Goal: Navigation & Orientation: Find specific page/section

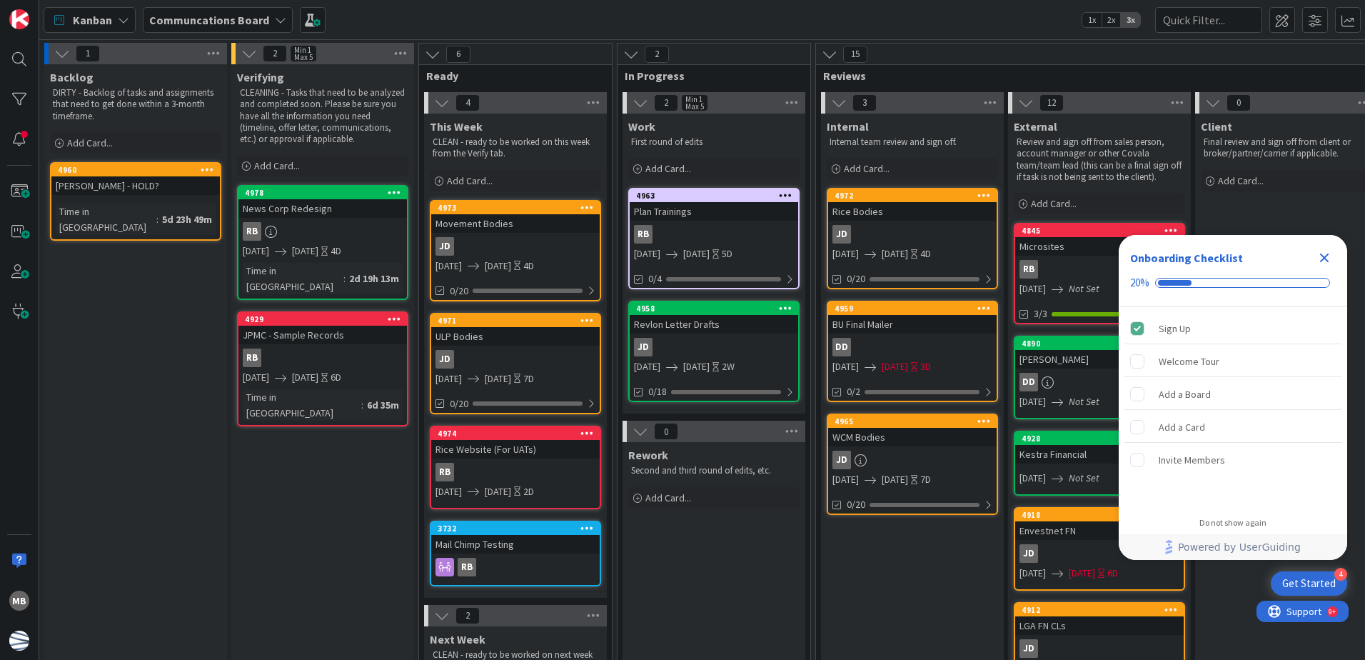
click at [1326, 258] on icon "Close Checklist" at bounding box center [1324, 257] width 9 height 9
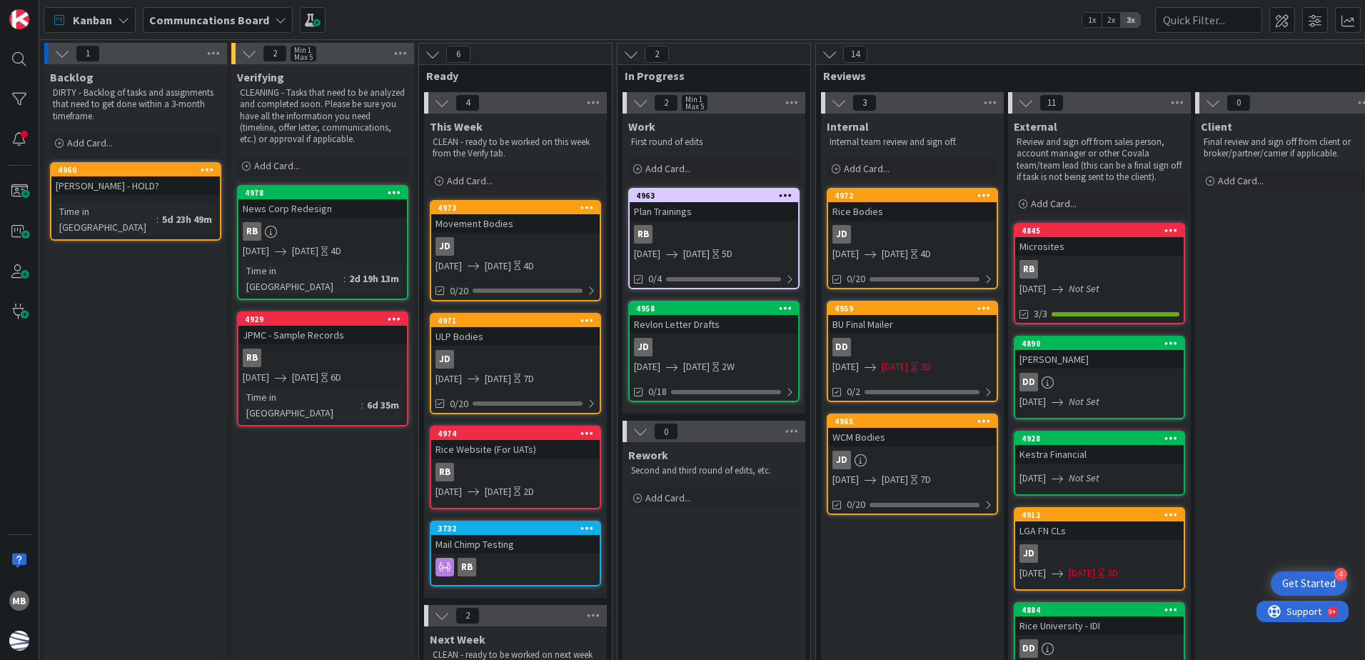
click at [714, 226] on div "RB" at bounding box center [714, 234] width 169 height 19
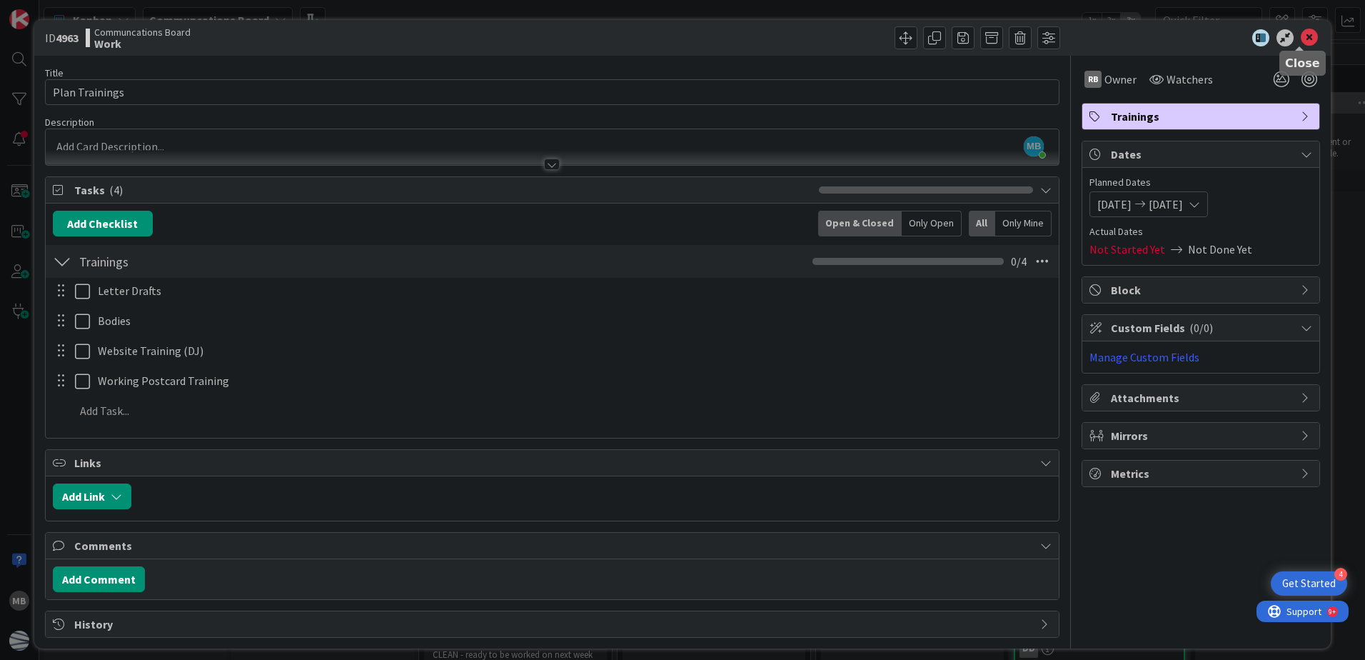
click at [1301, 36] on icon at bounding box center [1309, 37] width 17 height 17
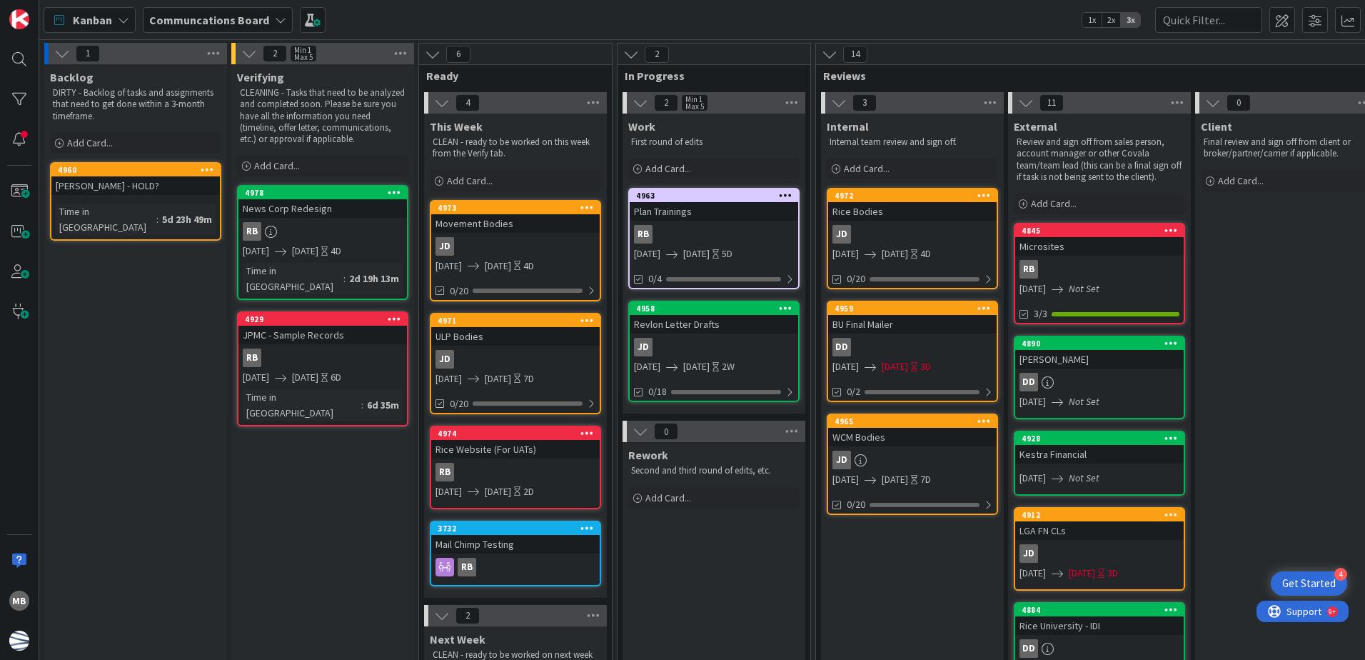
click at [705, 342] on div "JD" at bounding box center [714, 347] width 169 height 19
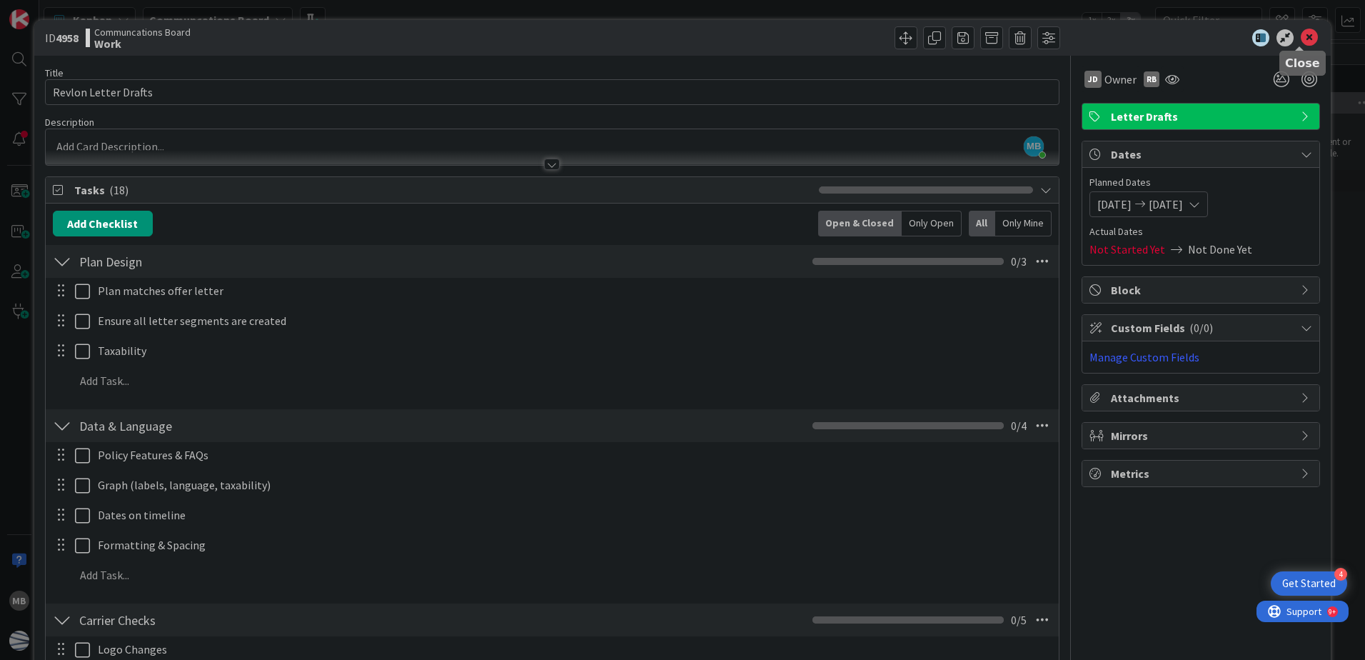
click at [1305, 39] on icon at bounding box center [1309, 37] width 17 height 17
